Goal: Use online tool/utility

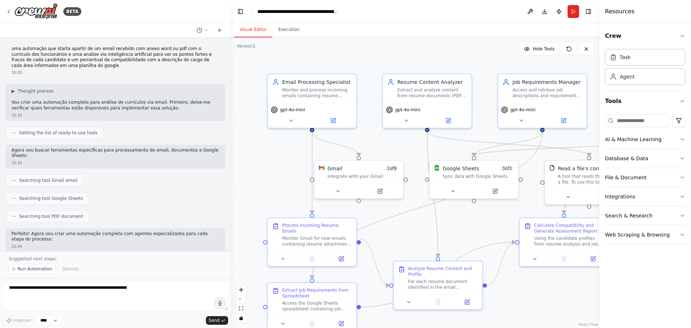
scroll to position [781, 0]
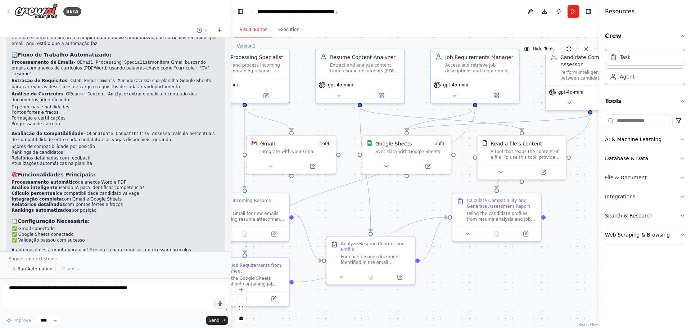
drag, startPoint x: 528, startPoint y: 293, endPoint x: 467, endPoint y: 272, distance: 64.2
click at [467, 272] on div ".deletable-edge-delete-btn { width: 20px; height: 20px; border: 0px solid #ffff…" at bounding box center [415, 182] width 368 height 290
click at [570, 202] on div ".deletable-edge-delete-btn { width: 20px; height: 20px; border: 0px solid #ffff…" at bounding box center [415, 182] width 368 height 290
drag, startPoint x: 545, startPoint y: 251, endPoint x: 548, endPoint y: 249, distance: 3.9
click at [571, 248] on div ".deletable-edge-delete-btn { width: 20px; height: 20px; border: 0px solid #ffff…" at bounding box center [415, 182] width 368 height 290
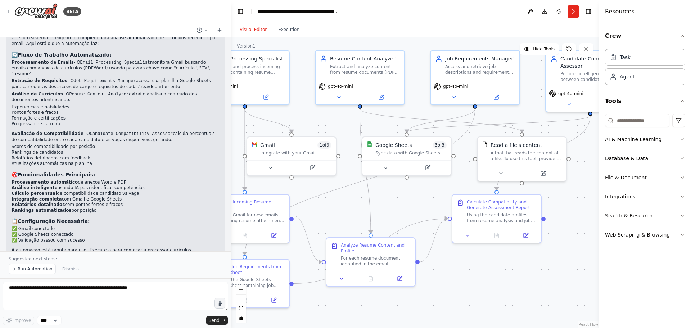
click at [571, 248] on div ".deletable-edge-delete-btn { width: 20px; height: 20px; border: 0px solid #ffff…" at bounding box center [415, 182] width 368 height 290
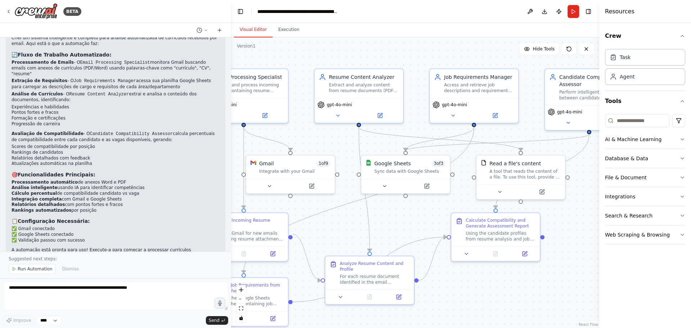
click at [572, 249] on div ".deletable-edge-delete-btn { width: 20px; height: 20px; border: 0px solid #ffff…" at bounding box center [415, 182] width 368 height 290
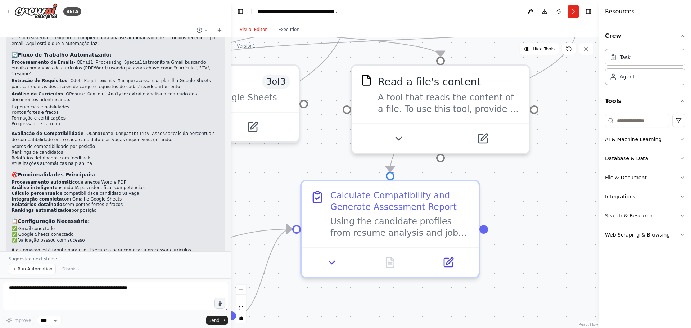
drag, startPoint x: 560, startPoint y: 257, endPoint x: 537, endPoint y: 250, distance: 24.4
click at [537, 250] on div ".deletable-edge-delete-btn { width: 20px; height: 20px; border: 0px solid #ffff…" at bounding box center [415, 182] width 368 height 290
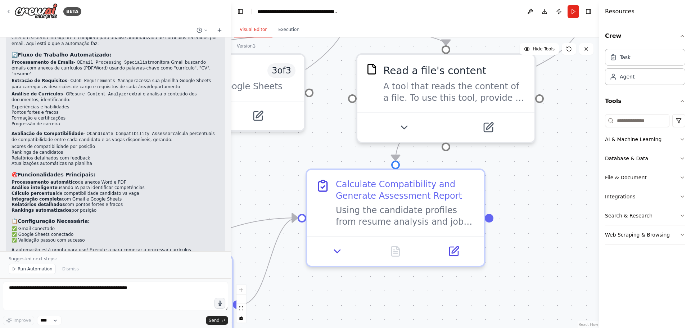
click at [580, 172] on div ".deletable-edge-delete-btn { width: 20px; height: 20px; border: 0px solid #ffff…" at bounding box center [415, 182] width 368 height 290
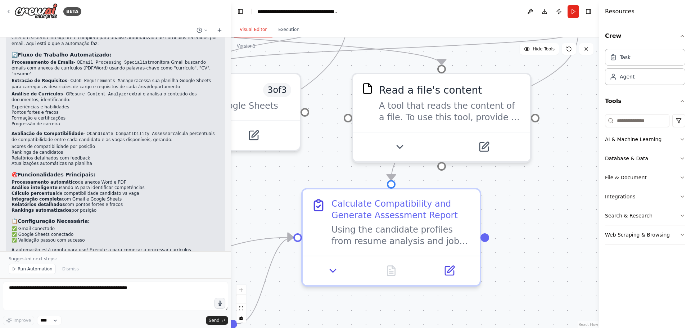
drag, startPoint x: 554, startPoint y: 244, endPoint x: 547, endPoint y: 263, distance: 20.3
click at [547, 263] on div ".deletable-edge-delete-btn { width: 20px; height: 20px; border: 0px solid #ffff…" at bounding box center [415, 182] width 368 height 290
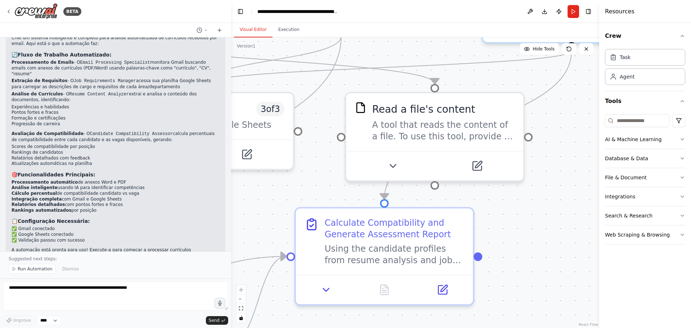
click at [574, 96] on div ".deletable-edge-delete-btn { width: 20px; height: 20px; border: 0px solid #ffff…" at bounding box center [415, 182] width 368 height 290
click at [242, 310] on button "fit view" at bounding box center [240, 308] width 9 height 9
